Goal: Task Accomplishment & Management: Complete application form

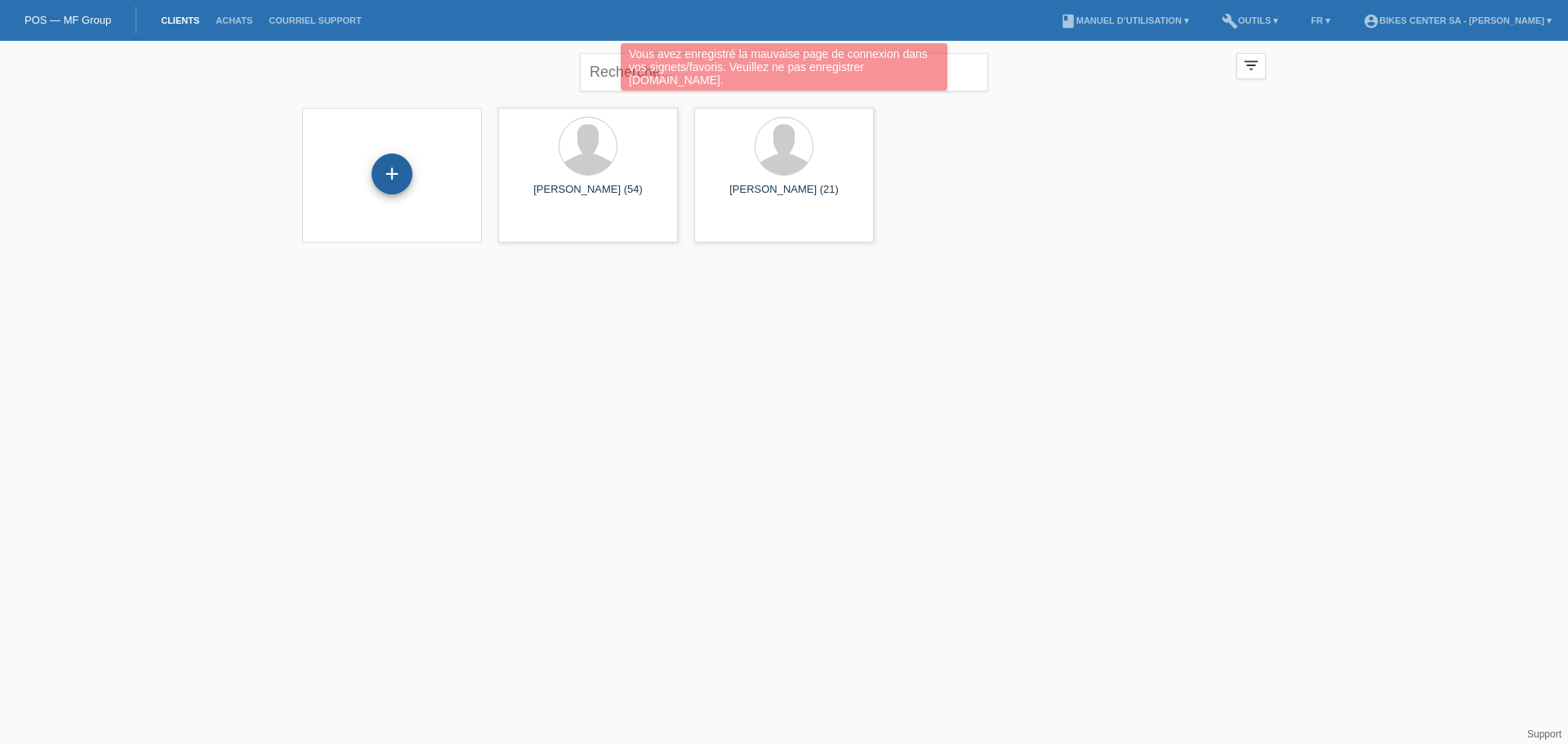
click at [397, 179] on div "+" at bounding box center [392, 173] width 40 height 40
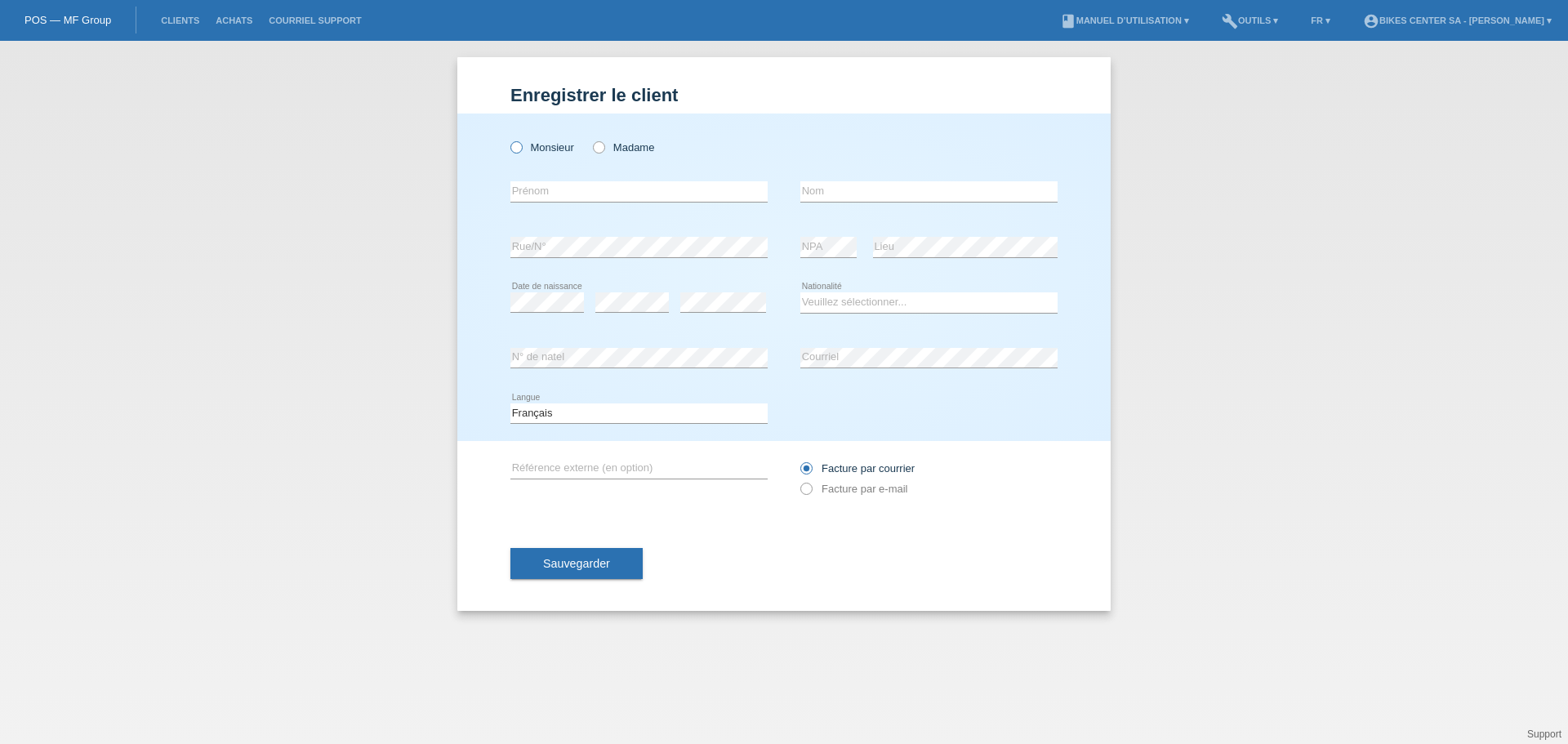
click at [533, 150] on label "Monsieur" at bounding box center [542, 147] width 64 height 13
click at [521, 150] on input "Monsieur" at bounding box center [515, 146] width 11 height 11
radio input "true"
click at [546, 183] on input "text" at bounding box center [638, 191] width 257 height 20
type input "[PERSON_NAME]"
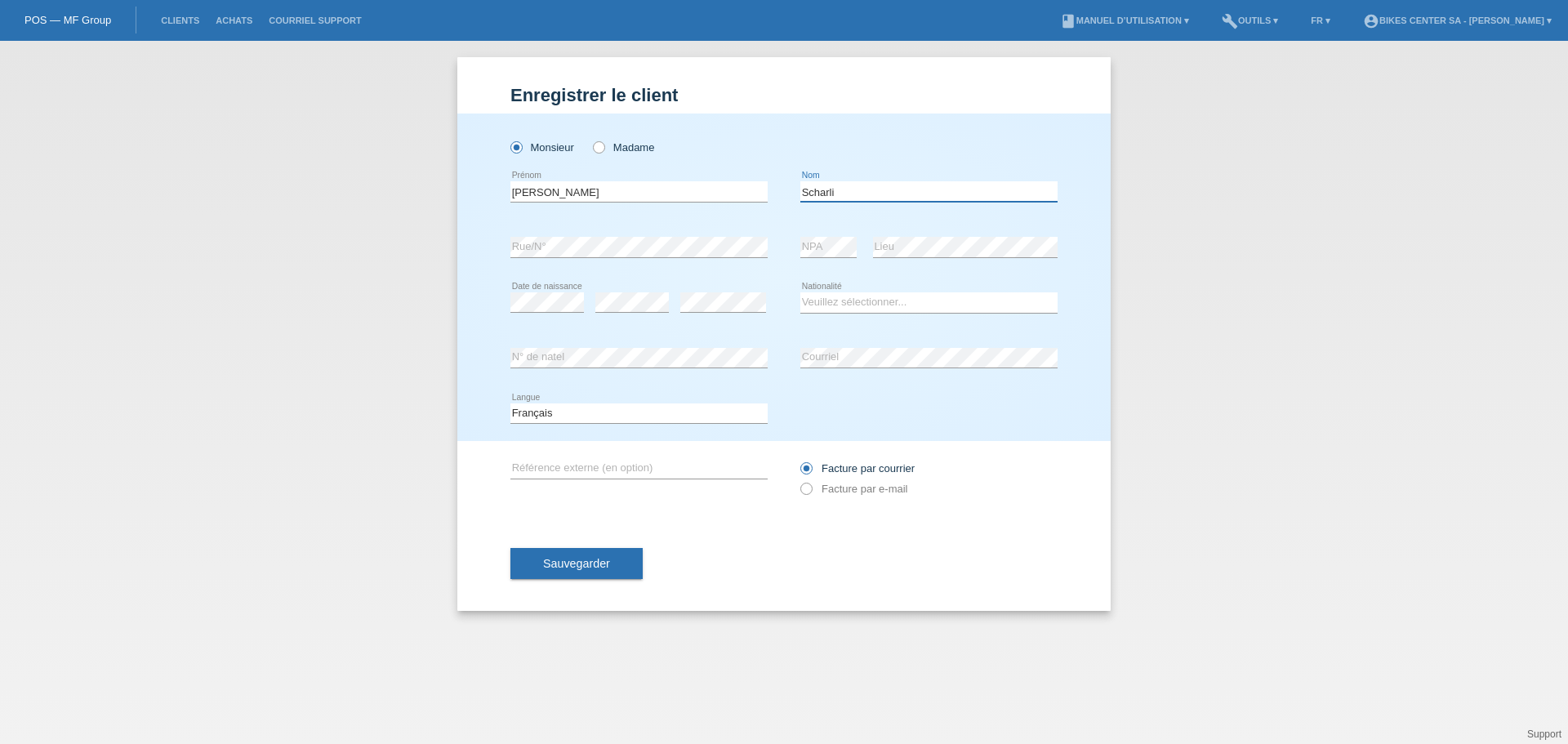
type input "Scharli"
select select "CH"
click at [813, 497] on div "Facture par courrier Facture par e-mail" at bounding box center [928, 478] width 257 height 40
click at [798, 480] on icon at bounding box center [798, 480] width 0 height 0
click at [810, 491] on input "Facture par e-mail" at bounding box center [805, 492] width 11 height 20
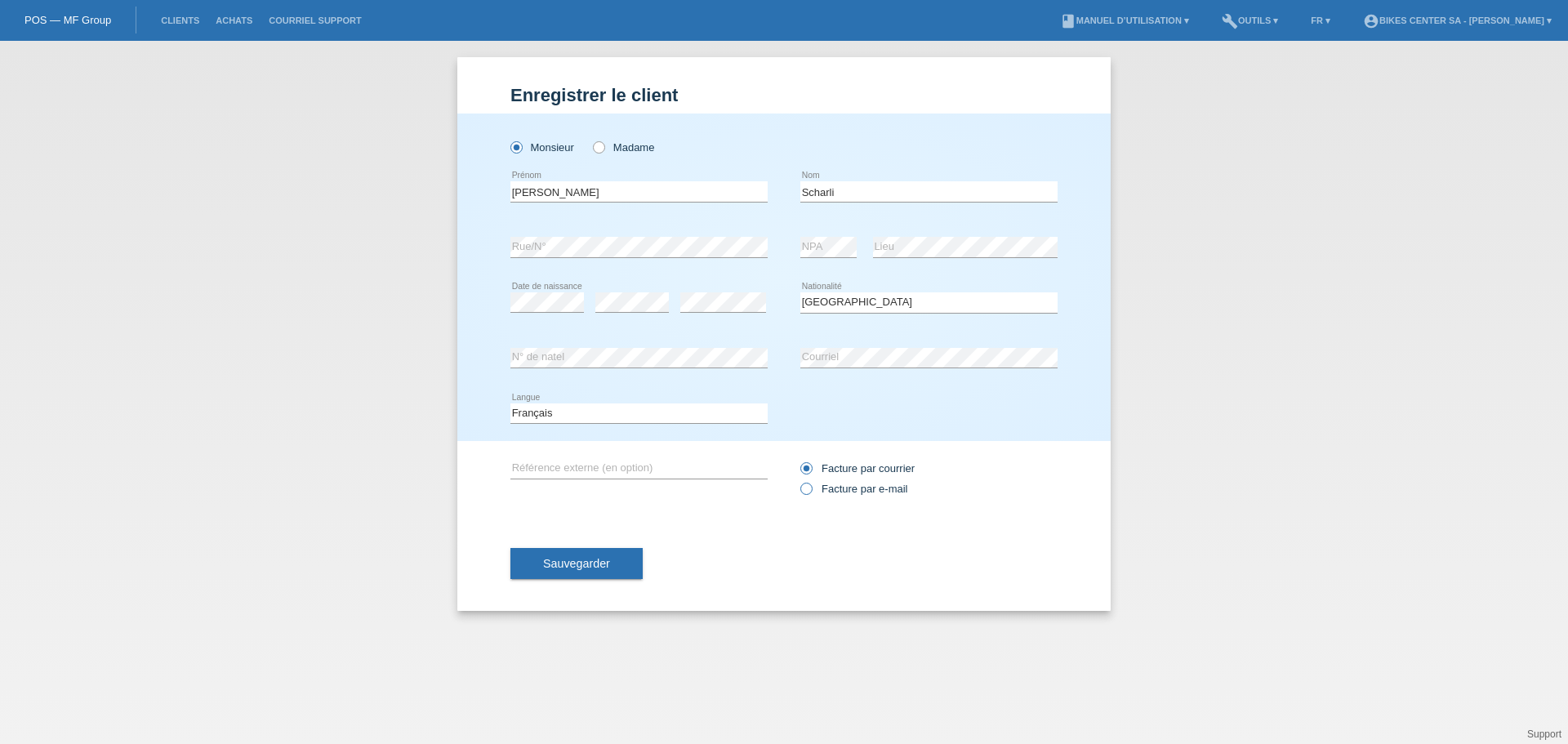
radio input "true"
click at [609, 558] on span "Sauvegarder" at bounding box center [577, 563] width 67 height 13
click at [590, 139] on icon at bounding box center [590, 139] width 0 height 0
click at [600, 143] on input "Madame" at bounding box center [598, 146] width 11 height 11
radio input "true"
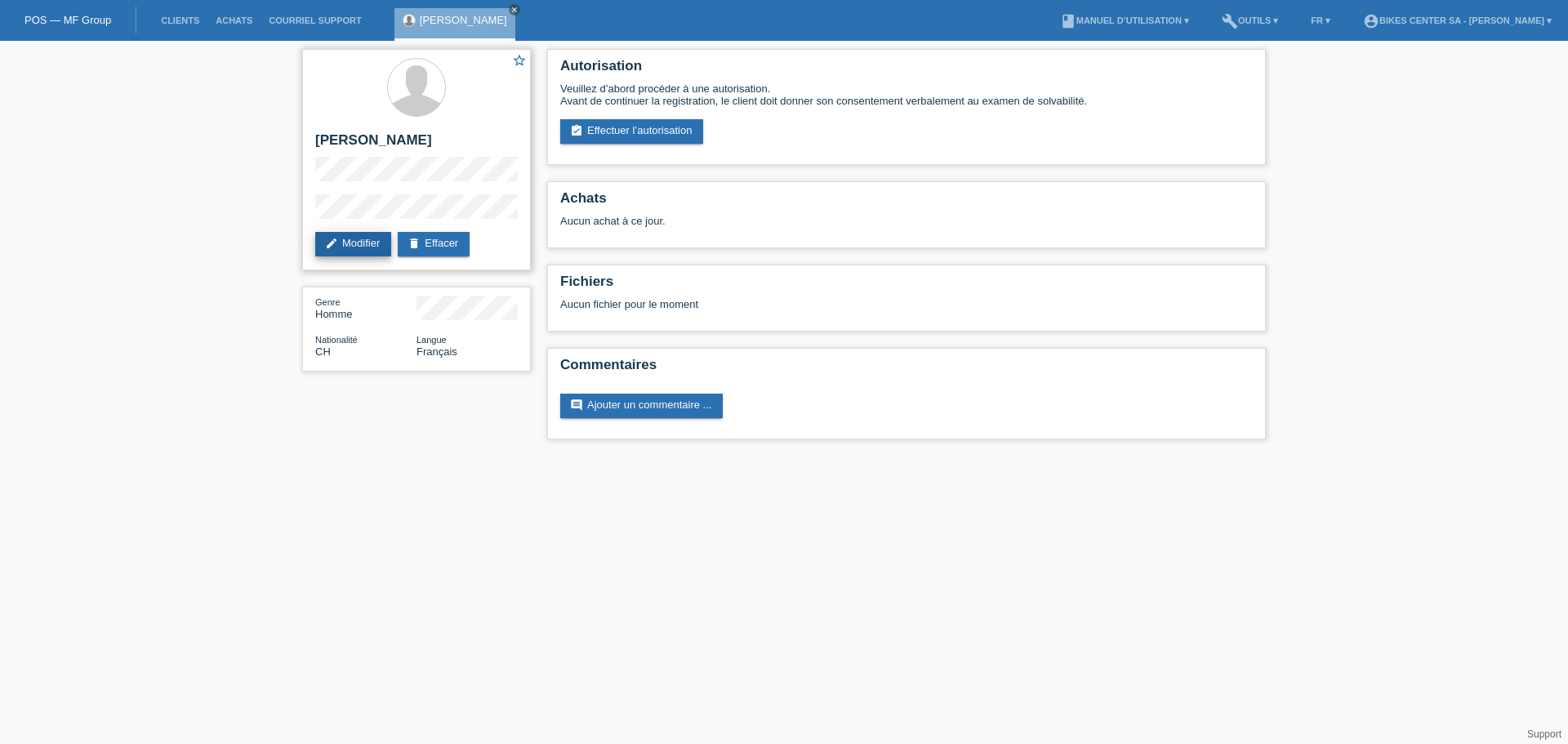
click at [333, 254] on link "edit Modifier" at bounding box center [353, 243] width 76 height 24
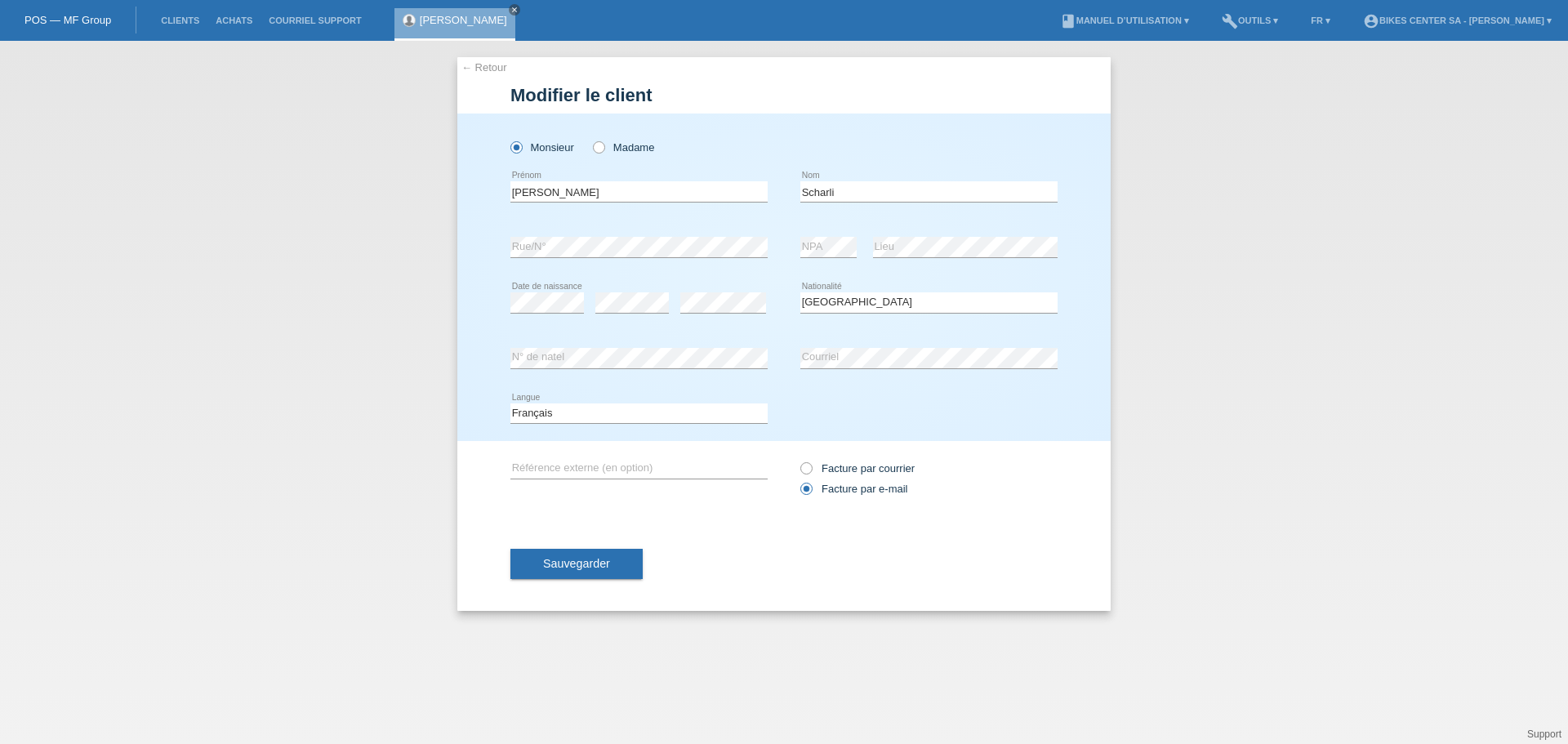
select select "CH"
click at [609, 143] on label "Madame" at bounding box center [623, 147] width 61 height 13
click at [604, 143] on input "Madame" at bounding box center [598, 146] width 11 height 11
radio input "true"
click at [552, 577] on button "Sauvegarder" at bounding box center [576, 563] width 132 height 31
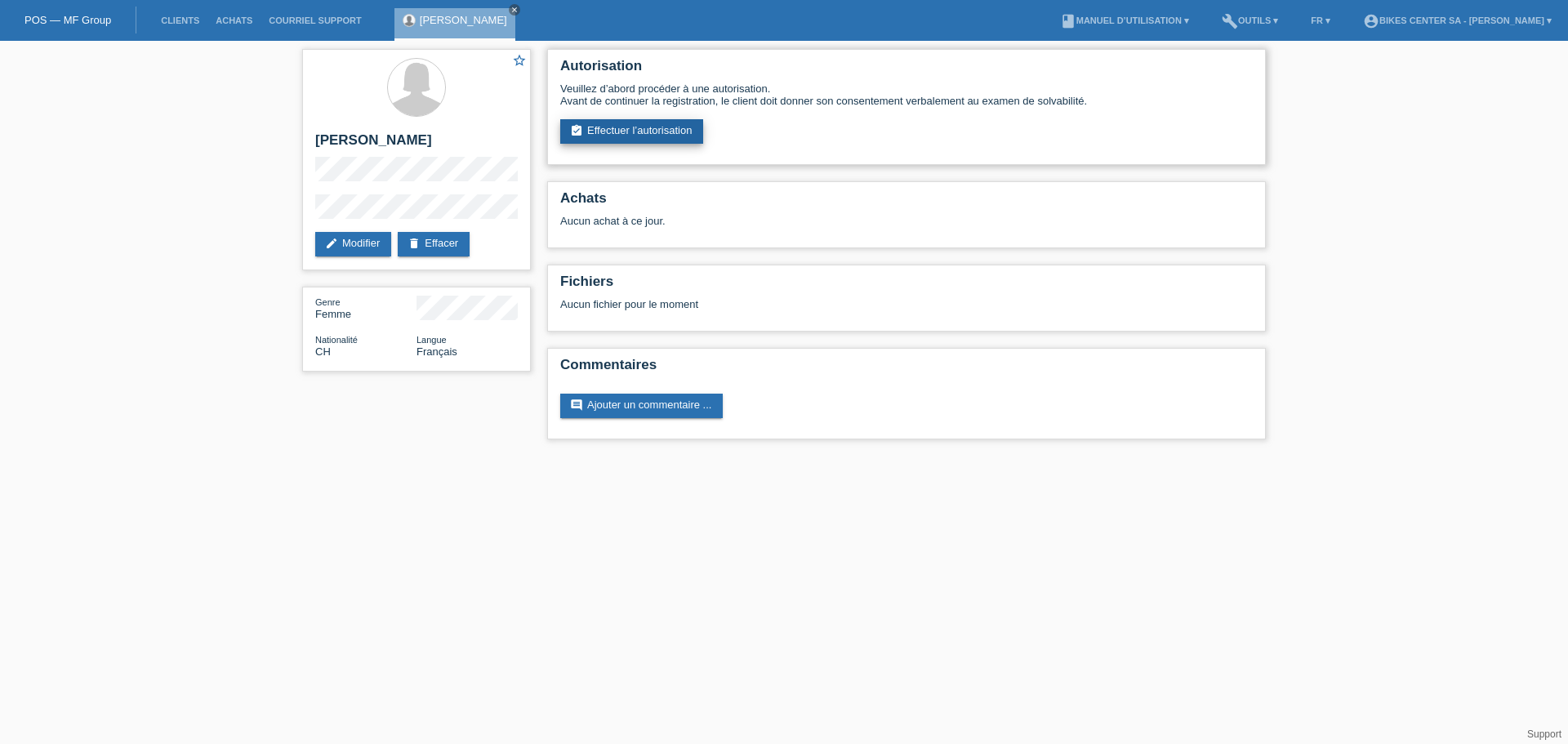
click at [652, 126] on link "assignment_turned_in Effectuer l’autorisation" at bounding box center [632, 131] width 143 height 24
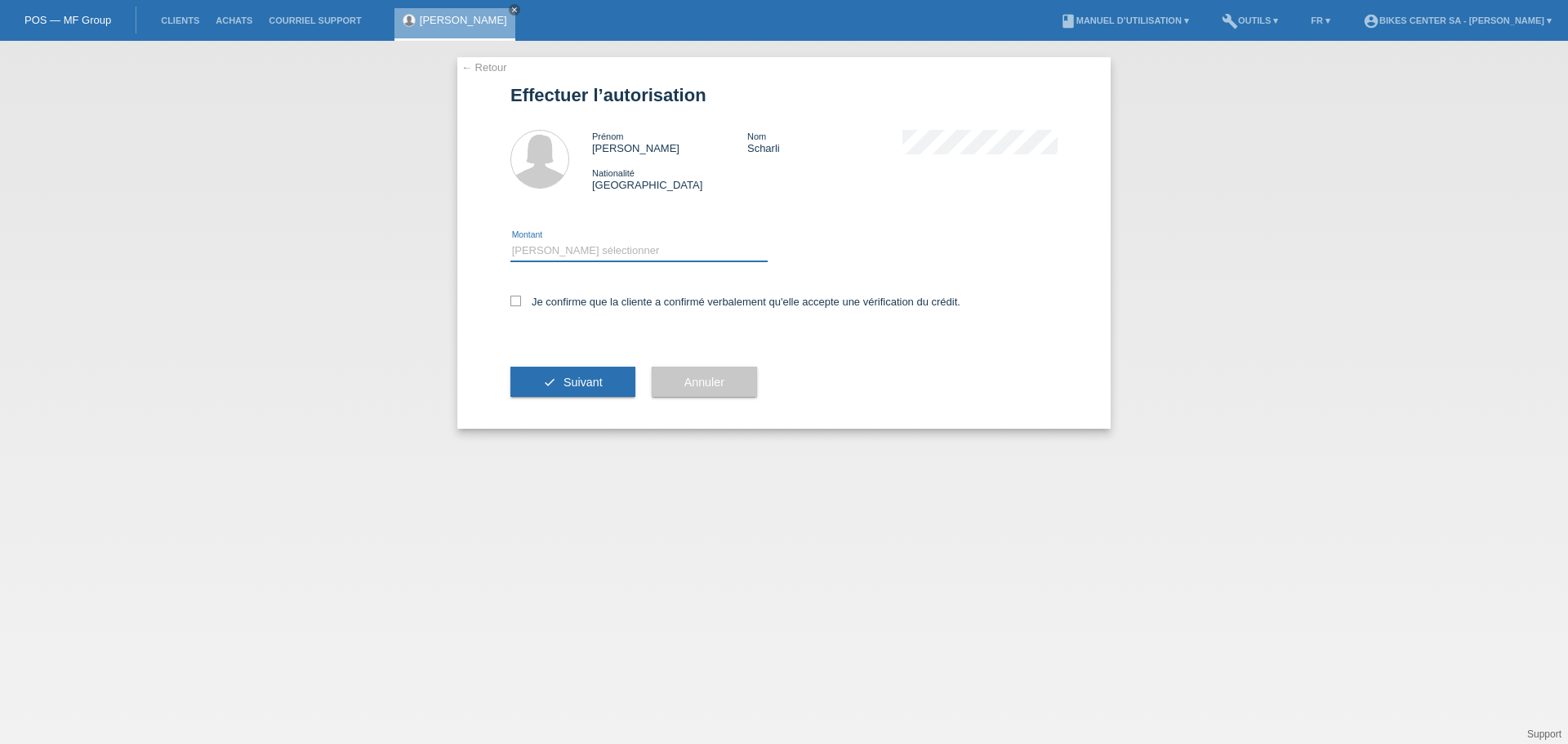
click at [671, 251] on select "Veuillez sélectionner CHF 1.00 - CHF 499.00 CHF 500.00 - CHF 1'999.00 CHF 2'000…" at bounding box center [638, 250] width 257 height 19
select select "3"
click at [510, 241] on select "Veuillez sélectionner CHF 1.00 - CHF 499.00 CHF 500.00 - CHF 1'999.00 CHF 2'000…" at bounding box center [638, 250] width 257 height 19
click at [536, 303] on label "Je confirme que la cliente a confirmé verbalement qu'elle accepte une vérificat…" at bounding box center [735, 301] width 450 height 13
click at [521, 303] on input "Je confirme que la cliente a confirmé verbalement qu'elle accepte une vérificat…" at bounding box center [515, 300] width 11 height 11
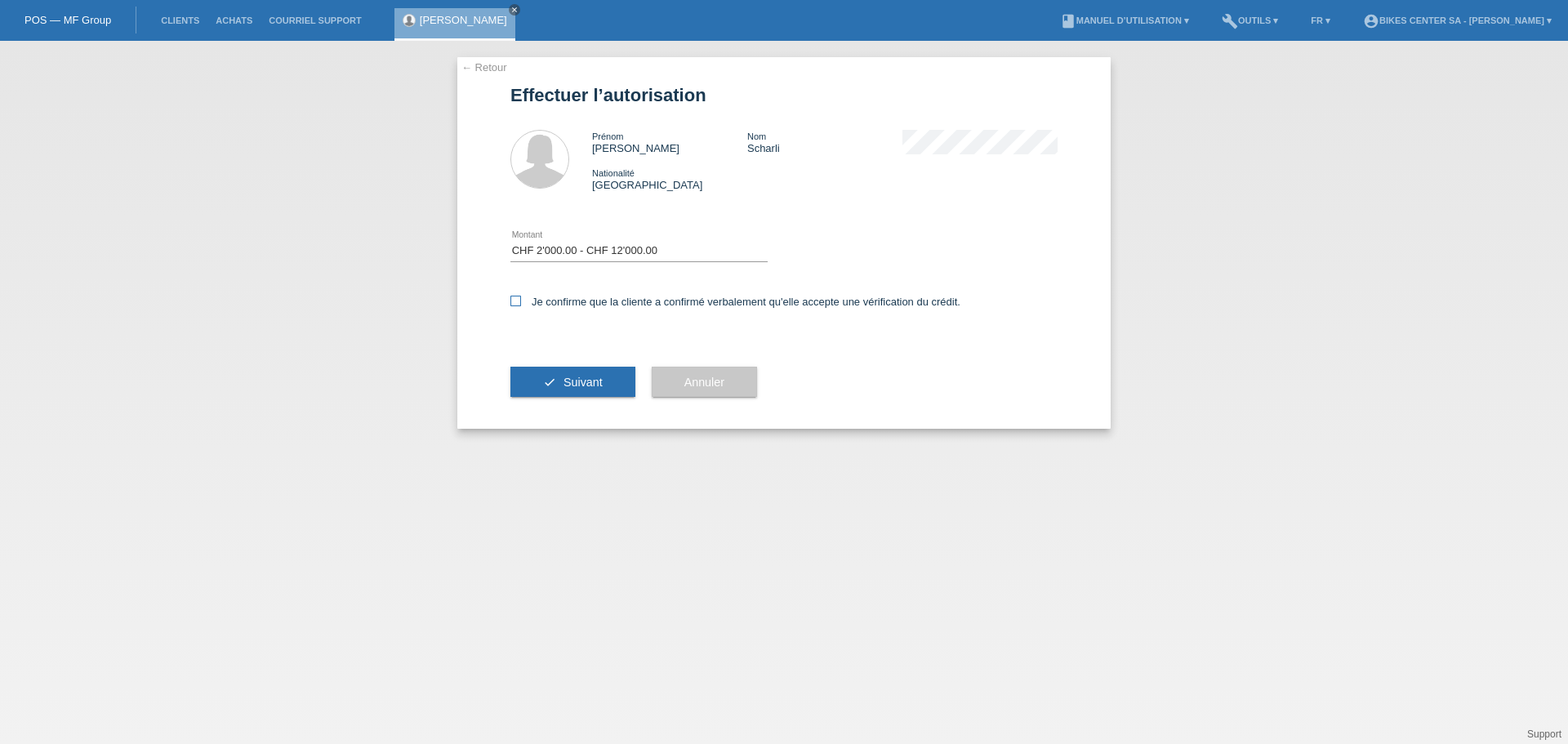
checkbox input "true"
click at [577, 387] on span "Suivant" at bounding box center [583, 382] width 40 height 13
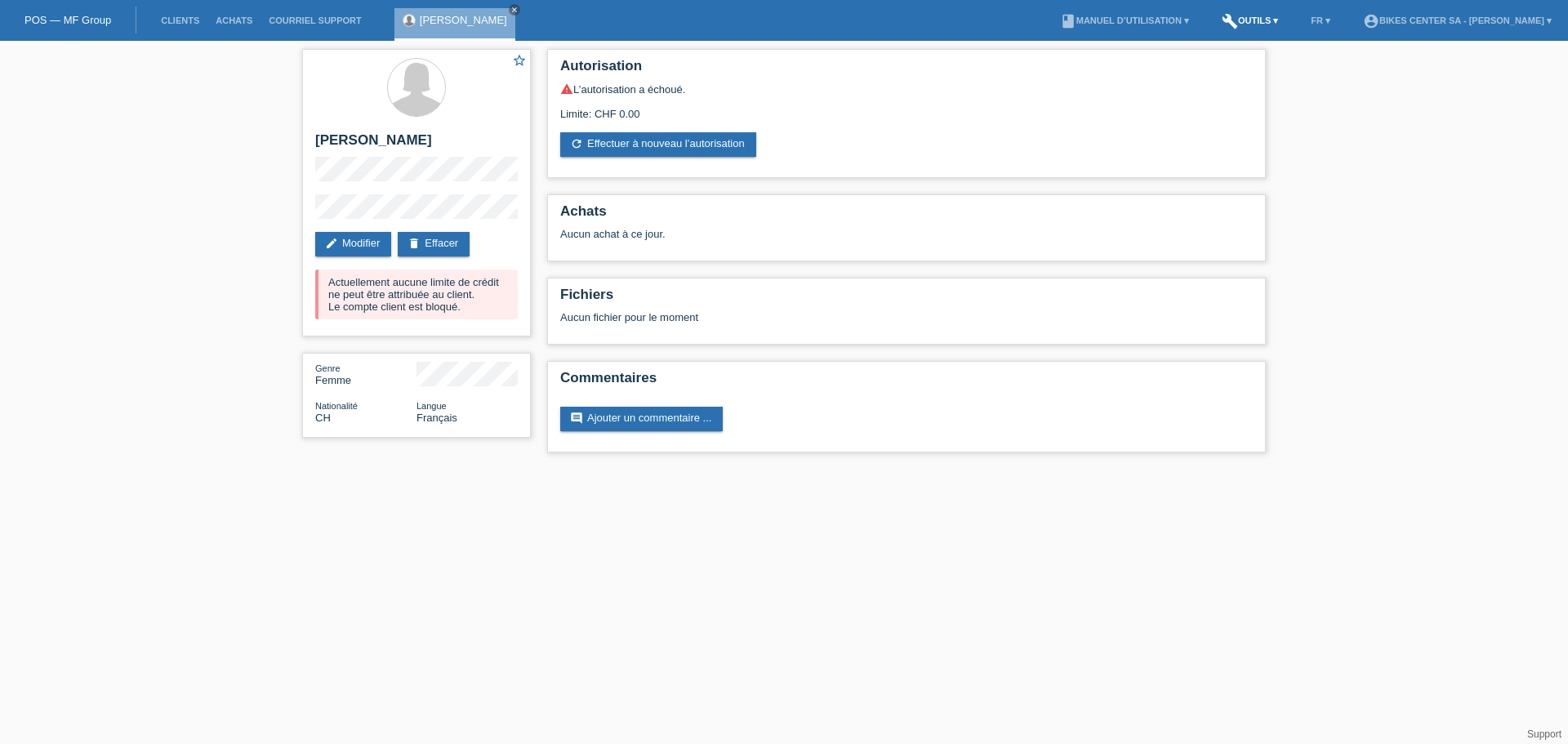
click at [1262, 23] on link "build Outils ▾" at bounding box center [1250, 20] width 72 height 10
